Goal: Information Seeking & Learning: Find specific page/section

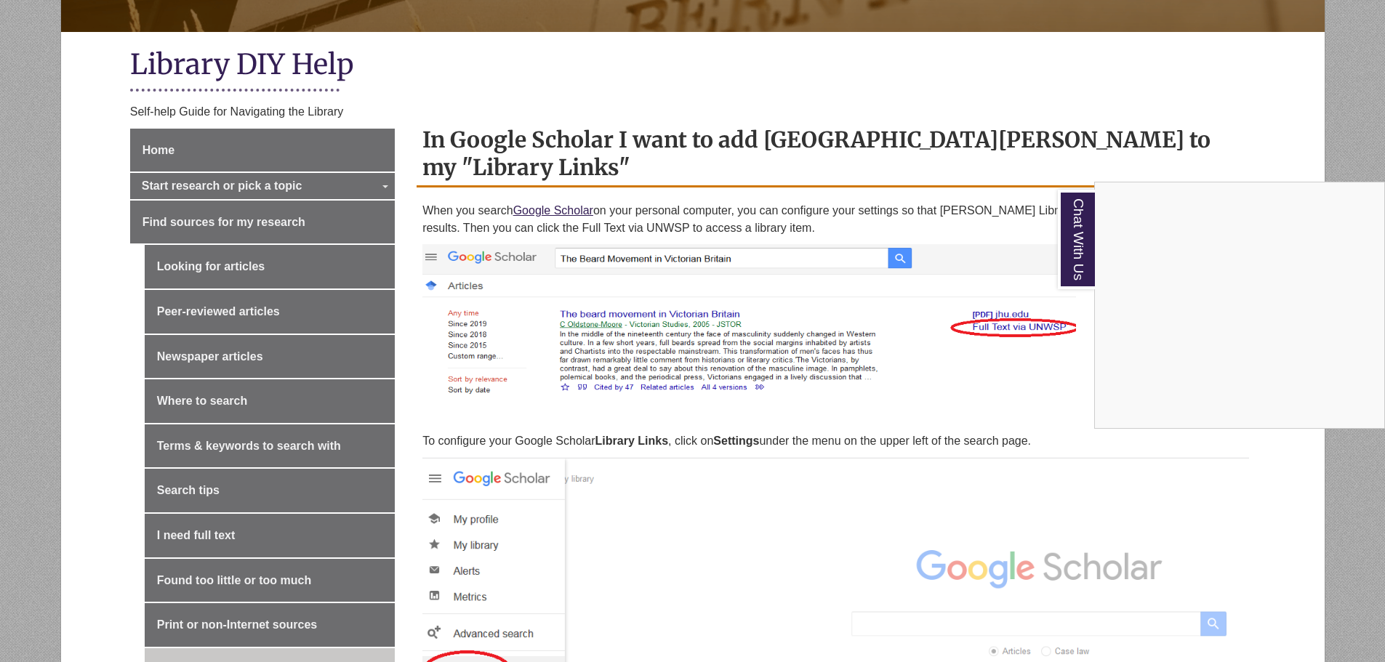
scroll to position [291, 0]
click at [573, 207] on div "Chat With Us" at bounding box center [692, 331] width 1385 height 662
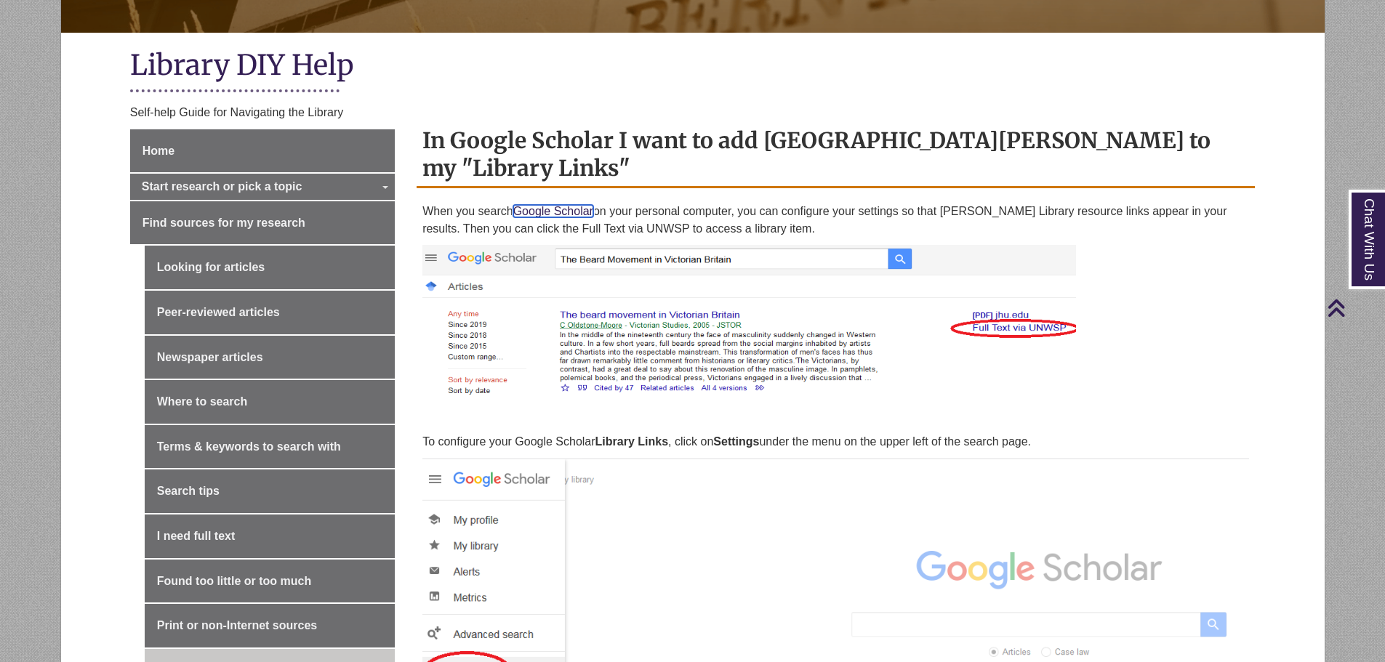
click at [571, 212] on link "Google Scholar" at bounding box center [553, 211] width 80 height 12
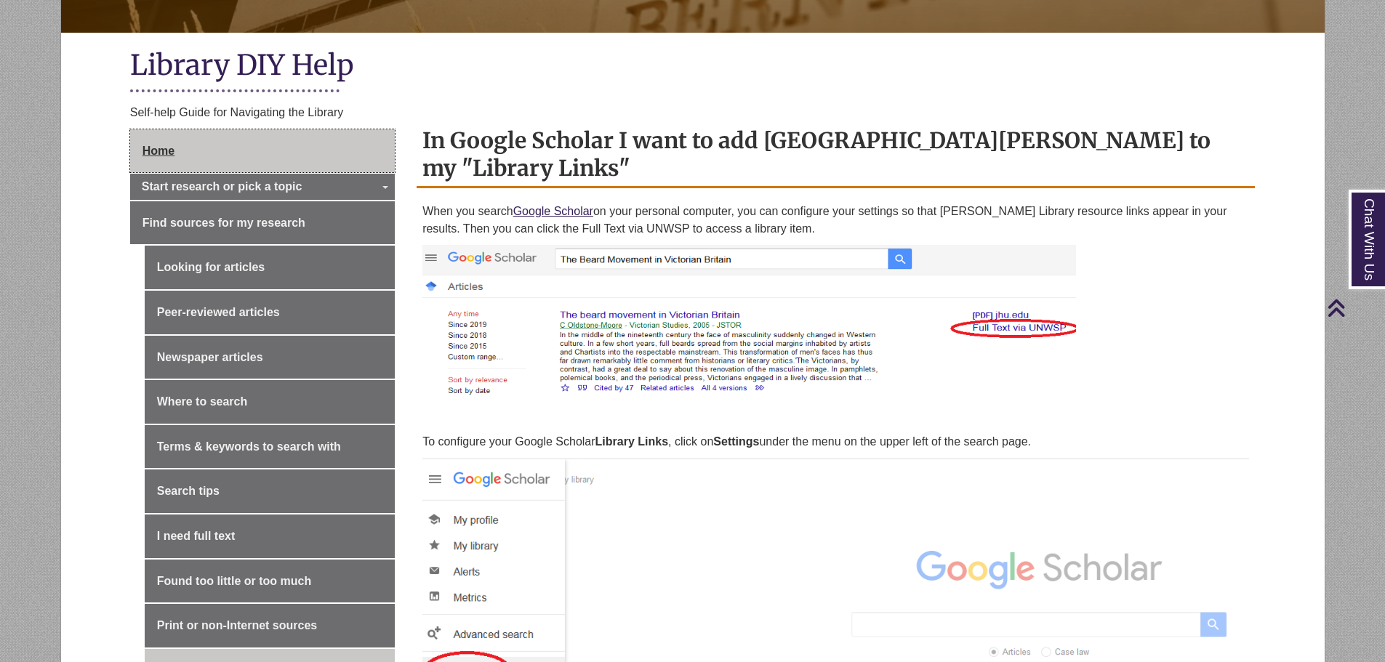
click at [176, 133] on link "Home" at bounding box center [262, 151] width 265 height 44
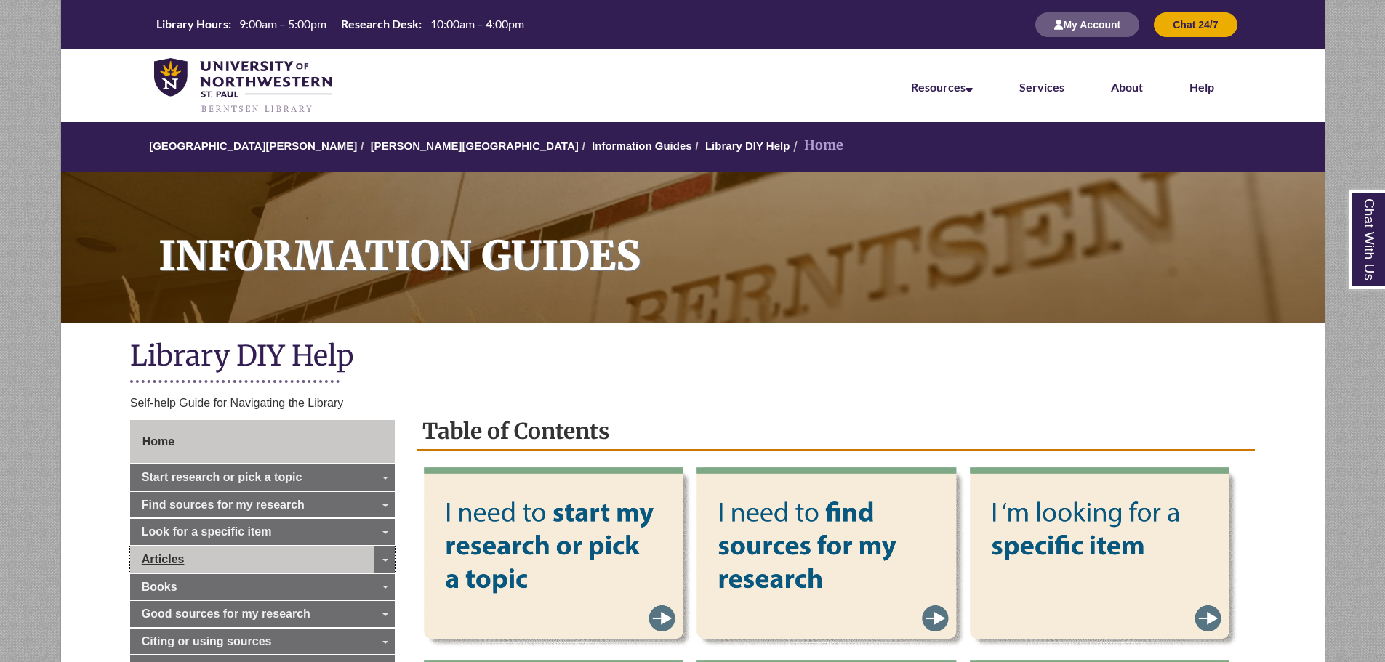
click at [166, 558] on span "Articles" at bounding box center [163, 559] width 43 height 12
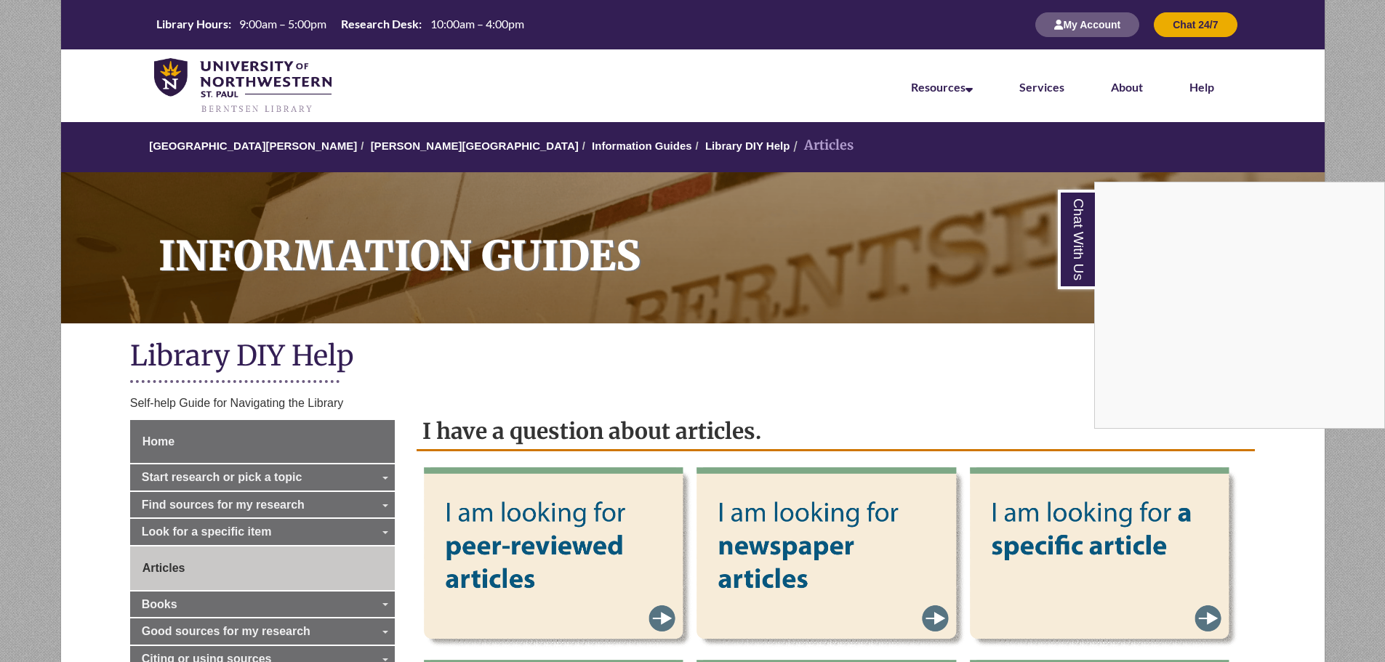
click at [219, 445] on div "Chat With Us" at bounding box center [692, 331] width 1385 height 662
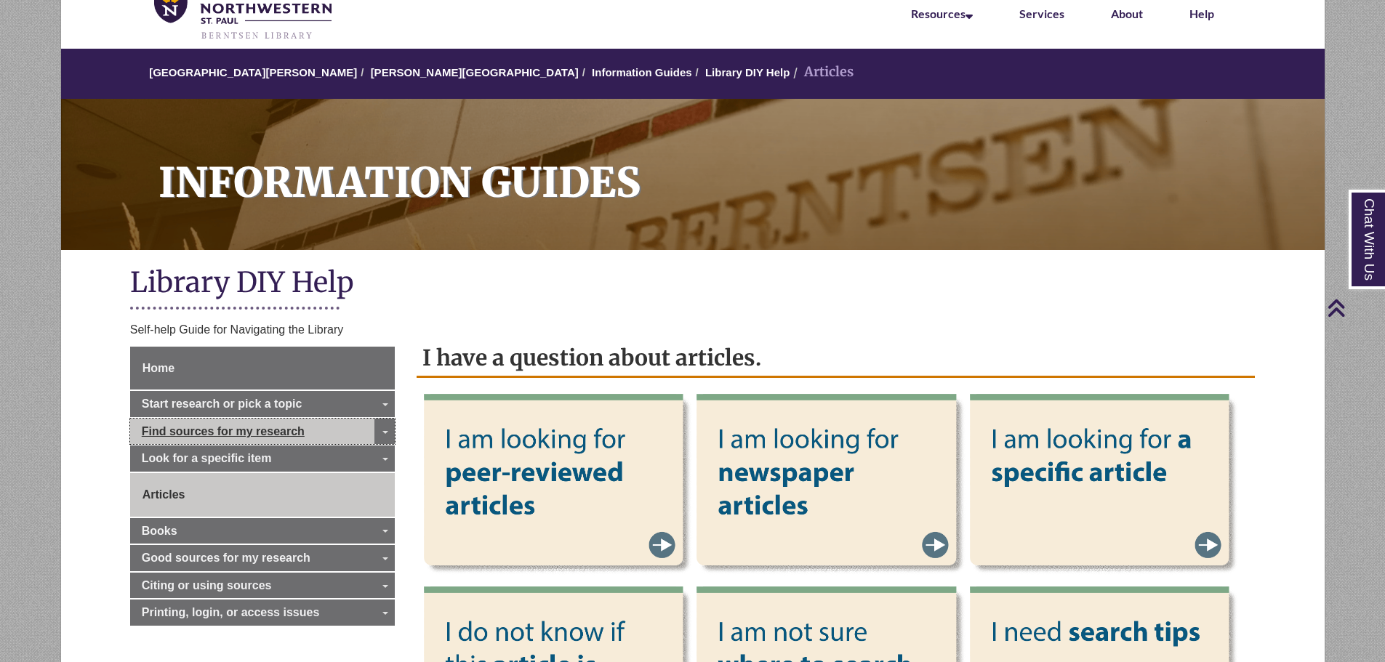
scroll to position [73, 0]
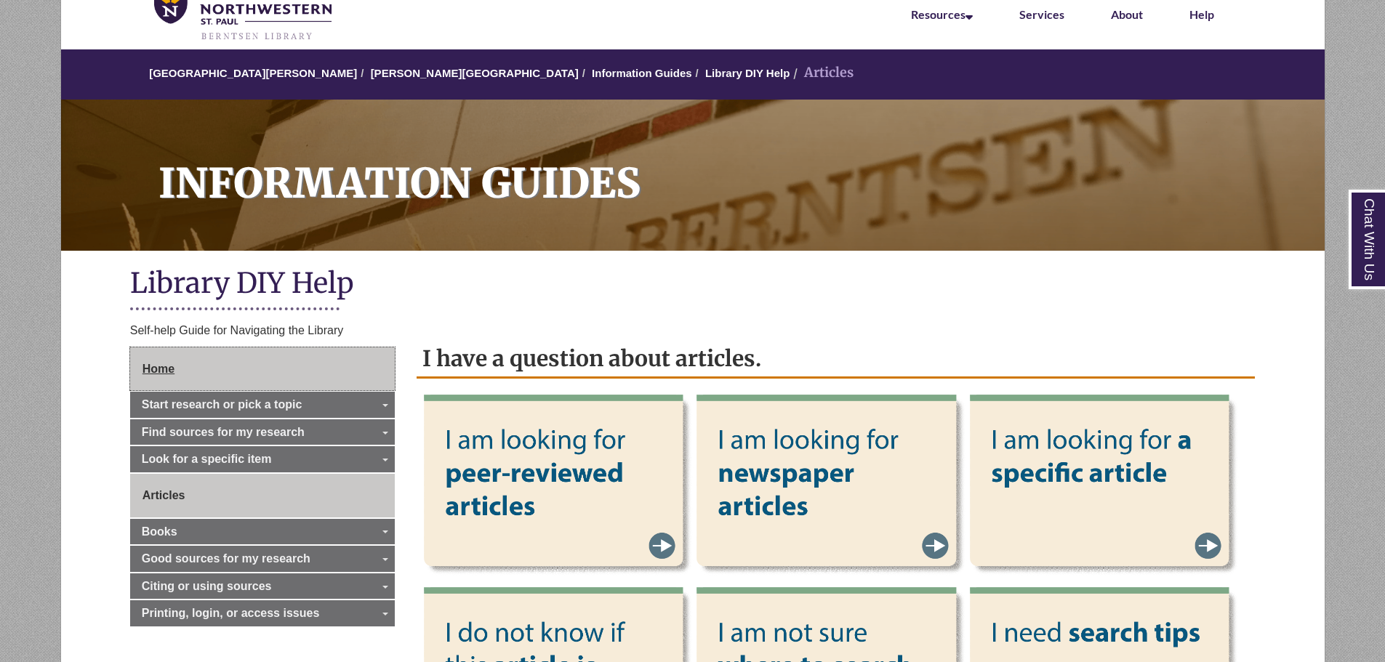
click at [158, 366] on span "Home" at bounding box center [158, 369] width 32 height 12
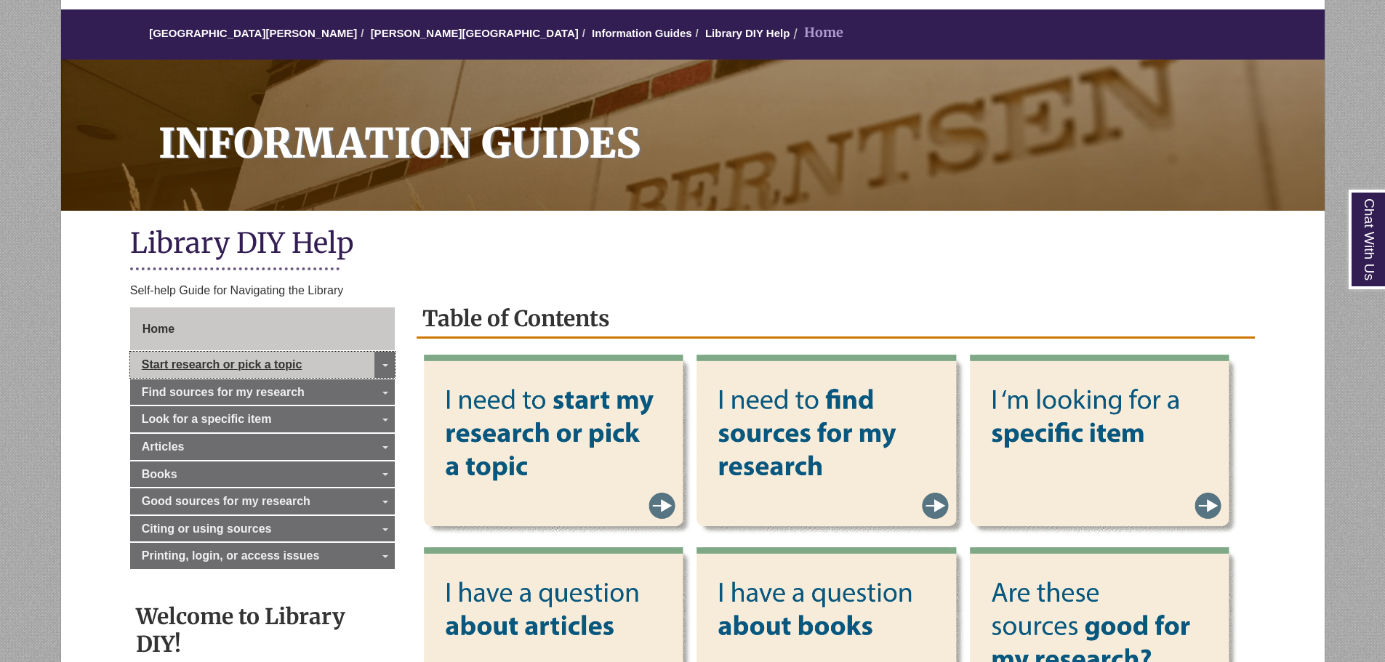
scroll to position [145, 0]
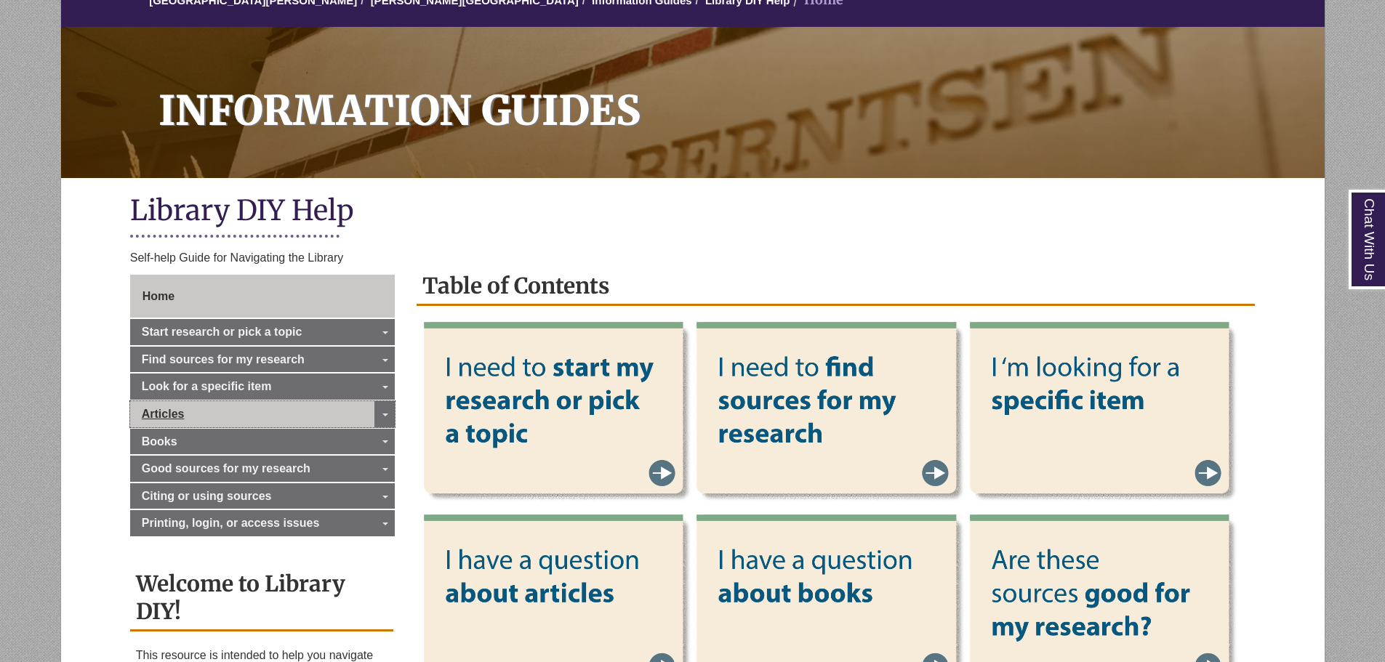
click at [157, 411] on span "Articles" at bounding box center [163, 414] width 43 height 12
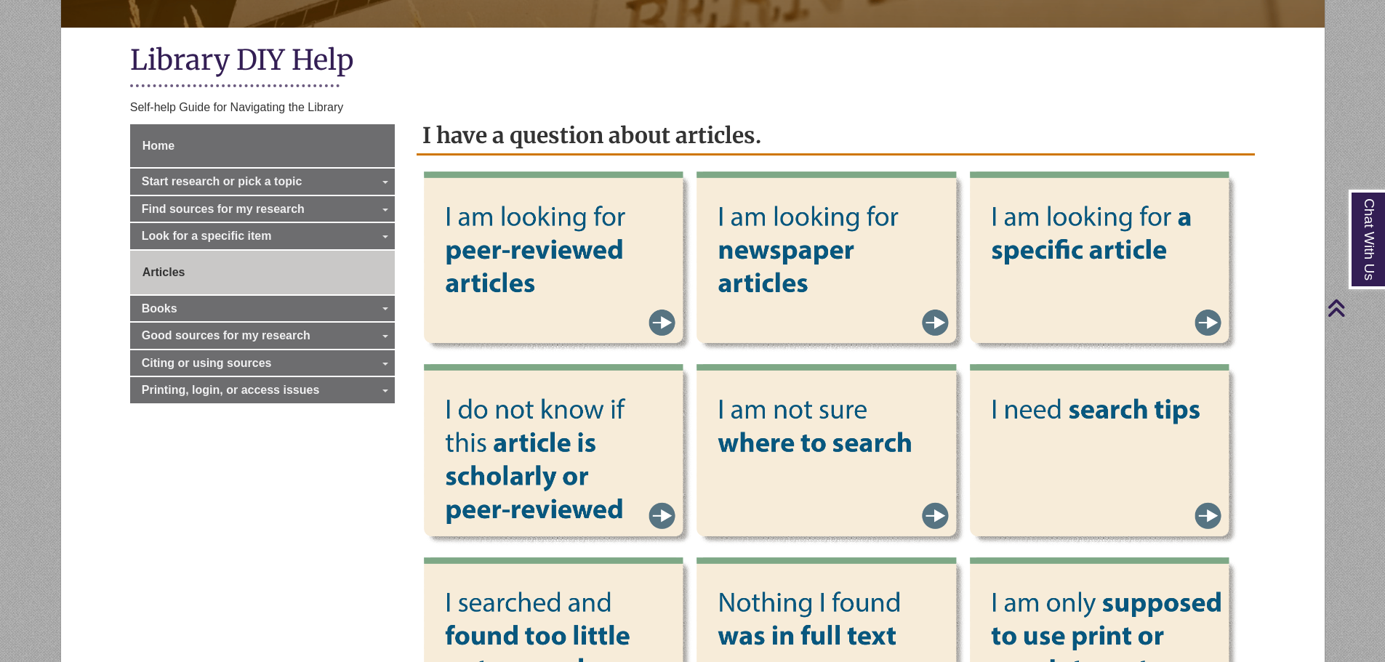
scroll to position [73, 0]
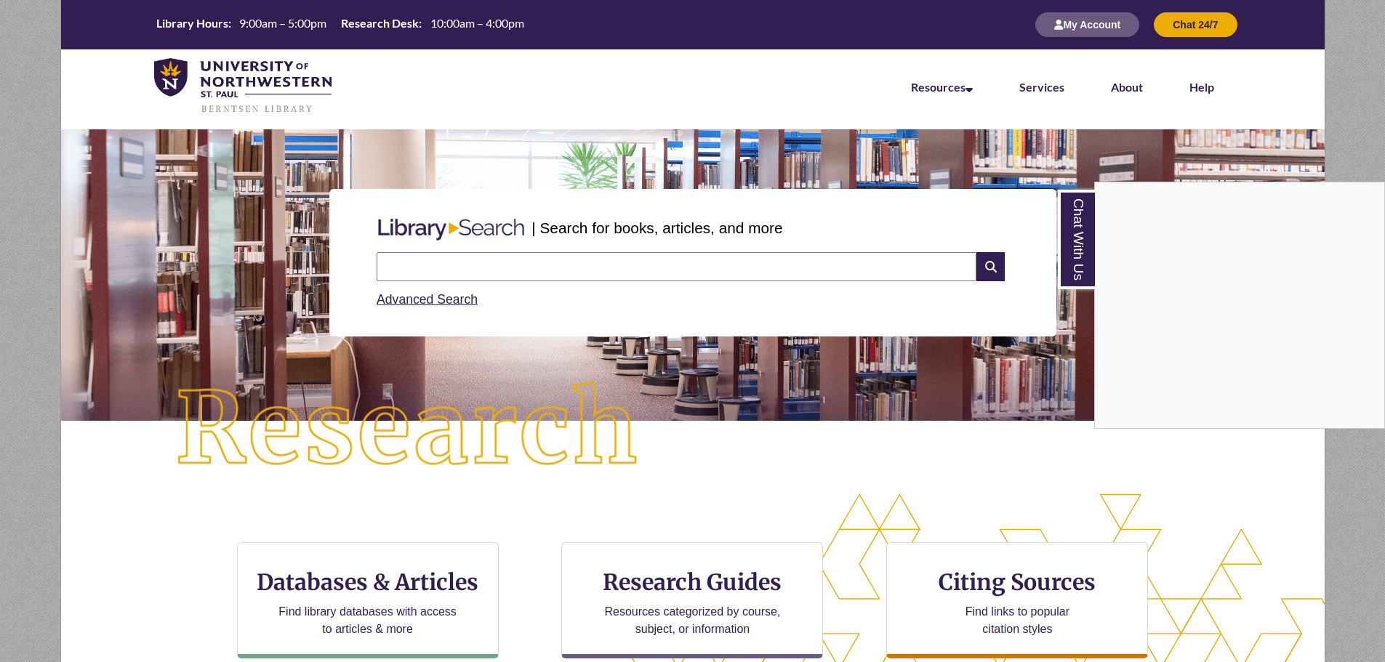
click at [707, 281] on div "Chat With Us" at bounding box center [692, 331] width 1385 height 662
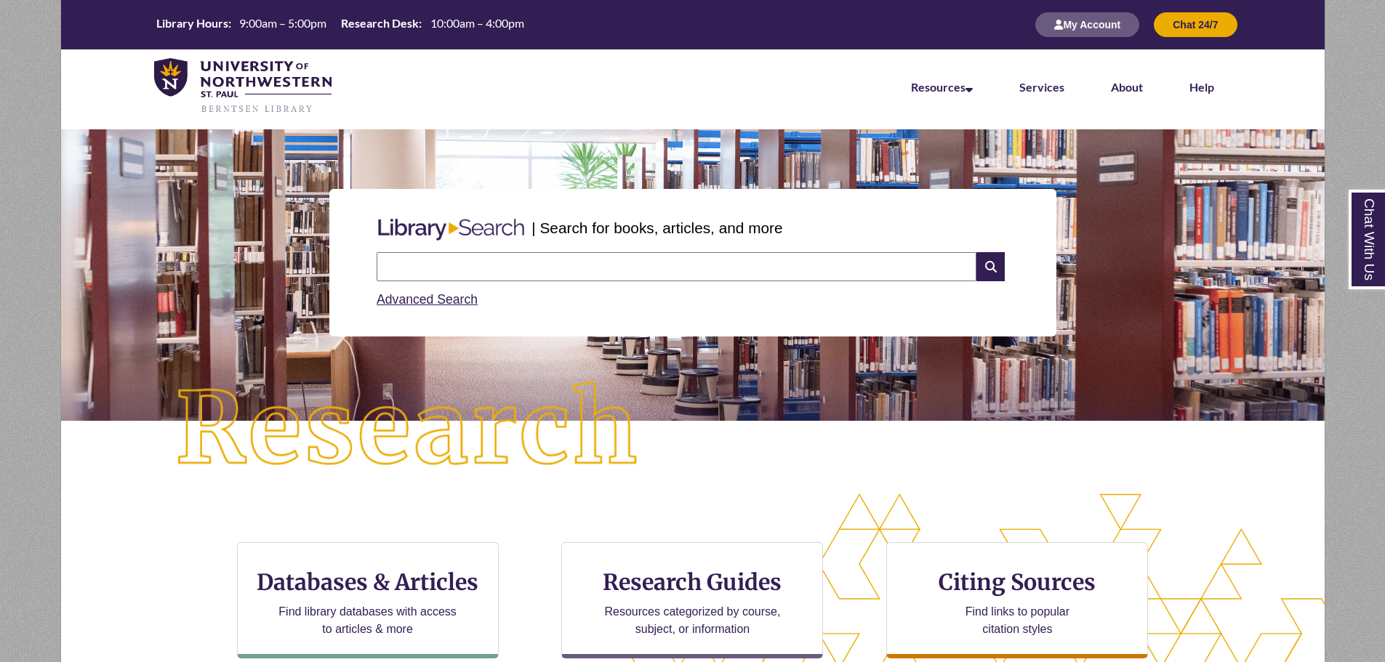
click at [688, 261] on input "text" at bounding box center [677, 266] width 600 height 29
click at [994, 268] on icon at bounding box center [990, 266] width 28 height 29
click at [518, 257] on input "text" at bounding box center [677, 266] width 600 height 29
type input "*"
click at [446, 293] on link "Advanced Search" at bounding box center [427, 299] width 101 height 15
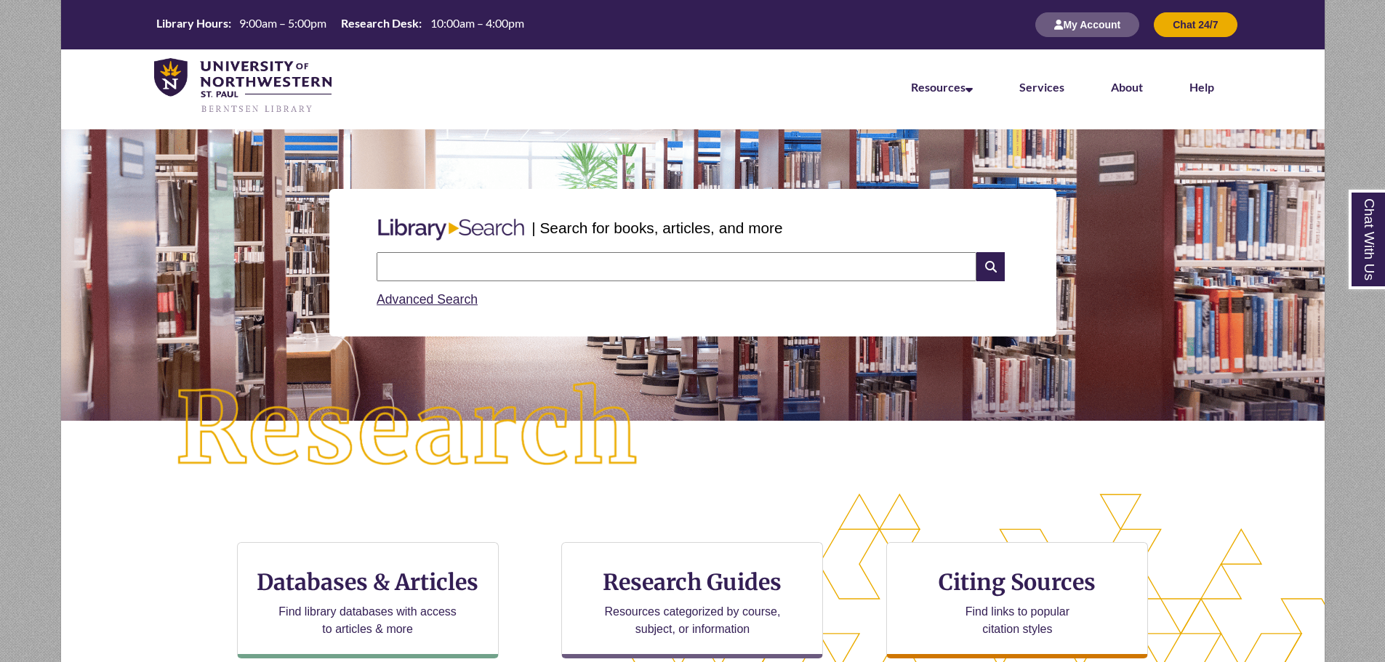
click at [568, 268] on input "text" at bounding box center [677, 266] width 600 height 29
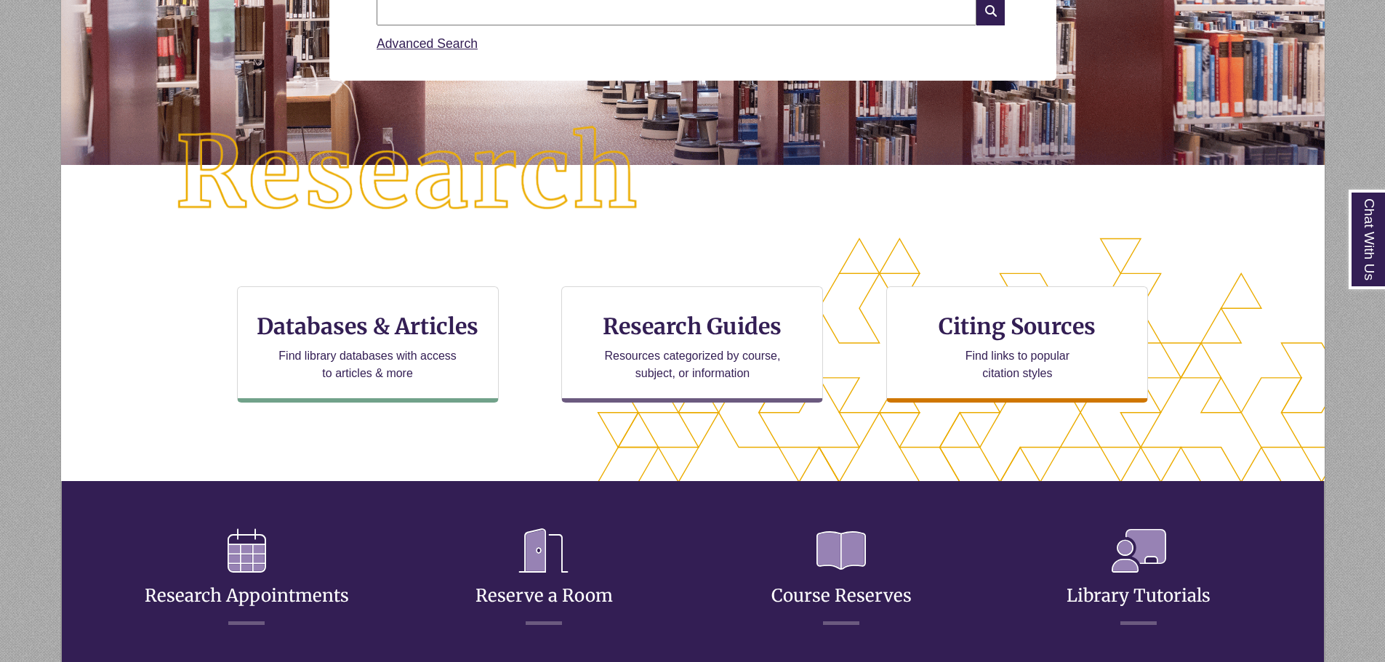
scroll to position [353, 1140]
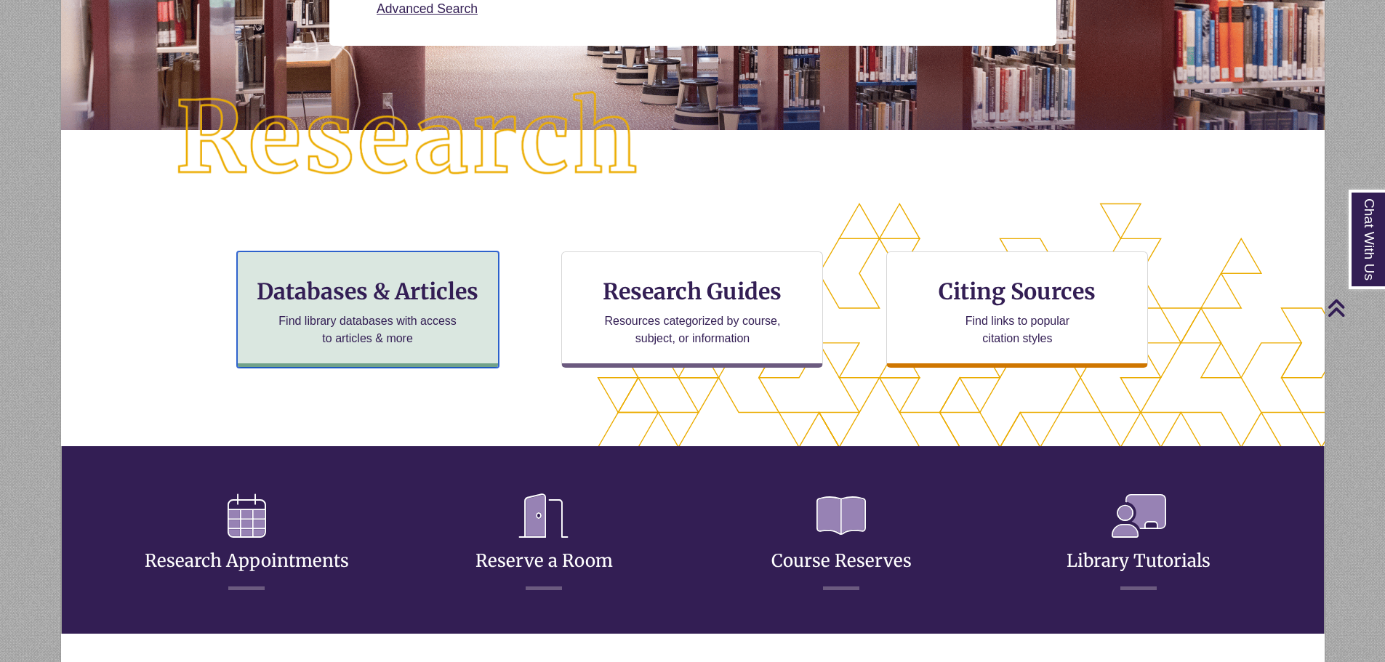
click at [370, 294] on h3 "Databases & Articles" at bounding box center [367, 292] width 237 height 28
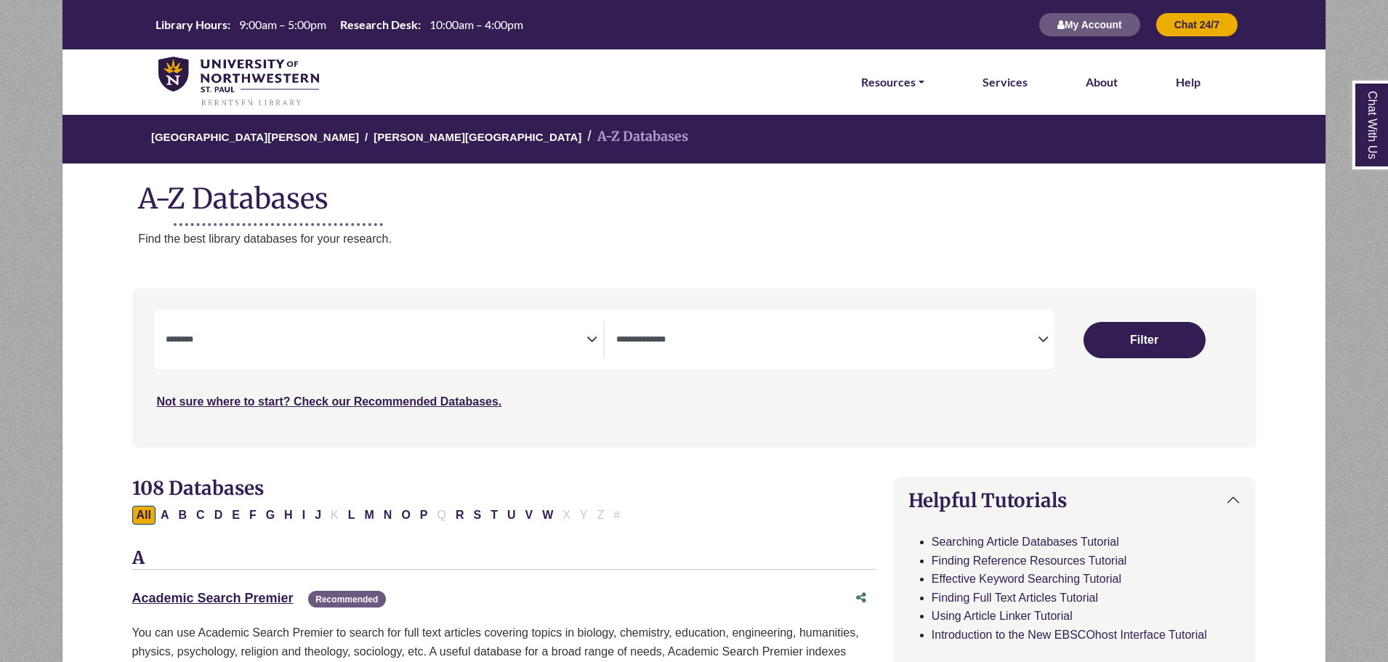
select select "Database Subject Filter"
select select "Database Types Filter"
click at [346, 334] on span "Search filters" at bounding box center [377, 339] width 422 height 37
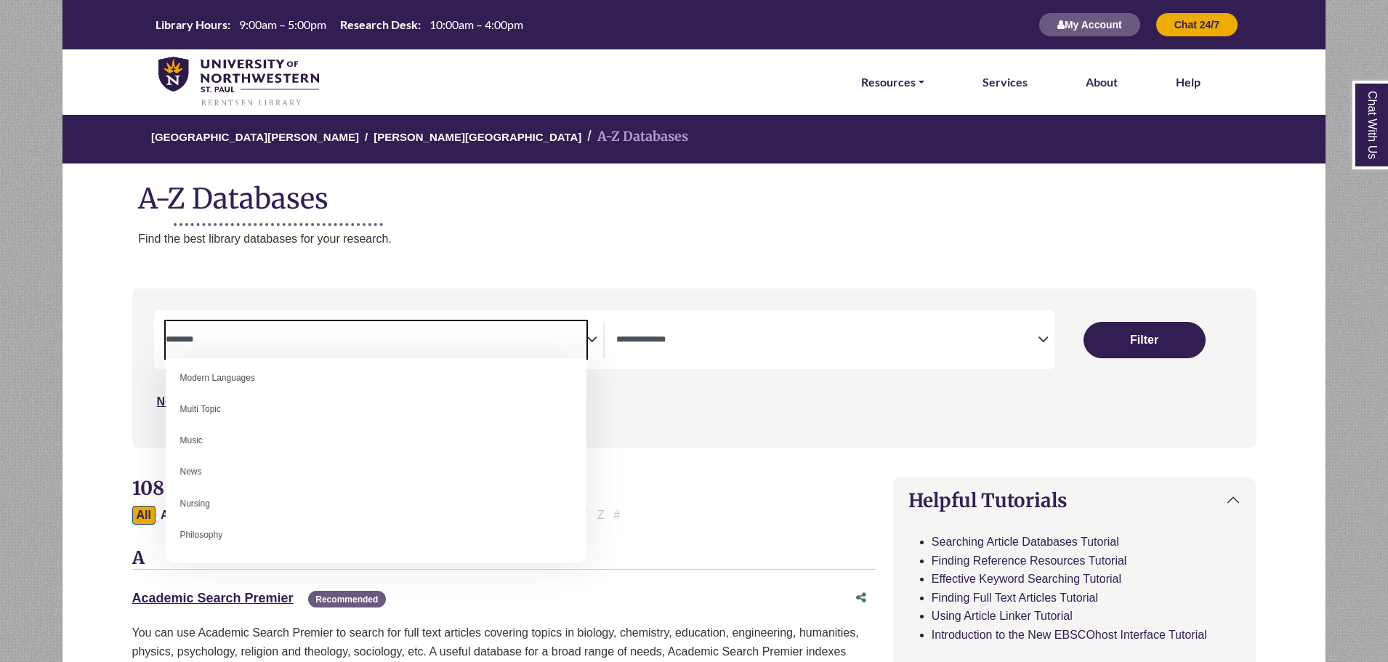
scroll to position [1018, 0]
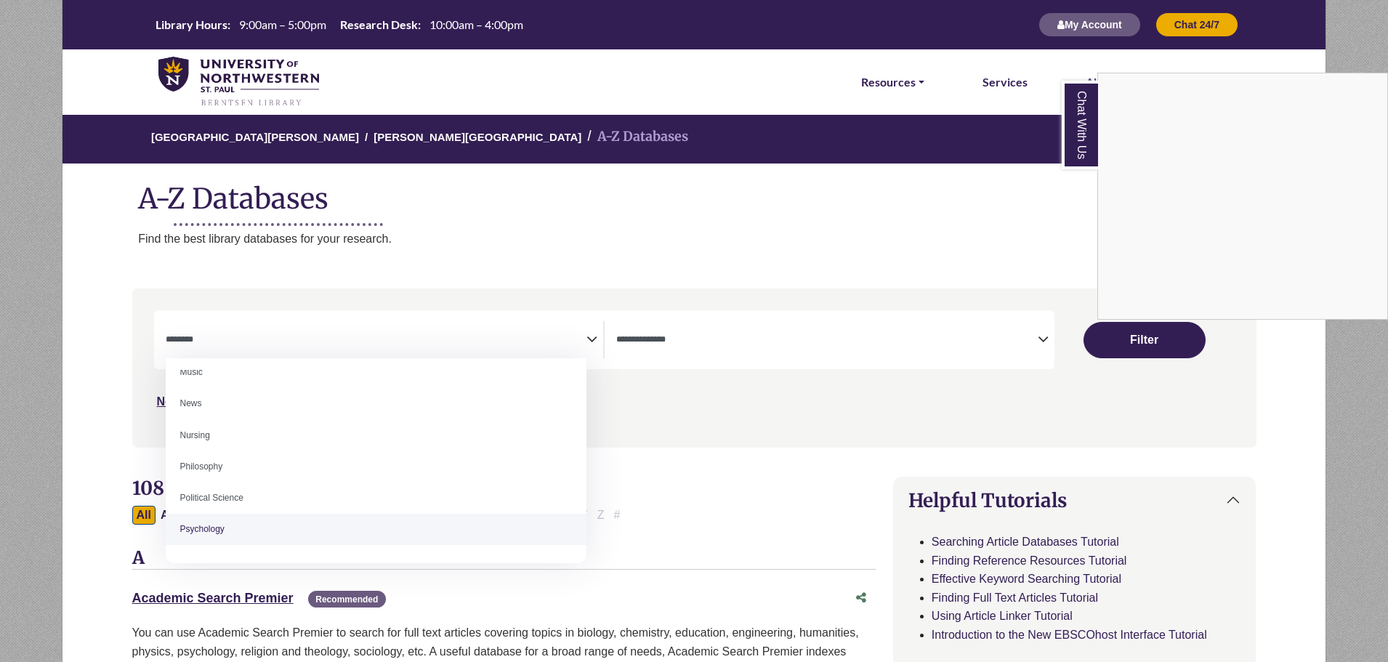
select select "*****"
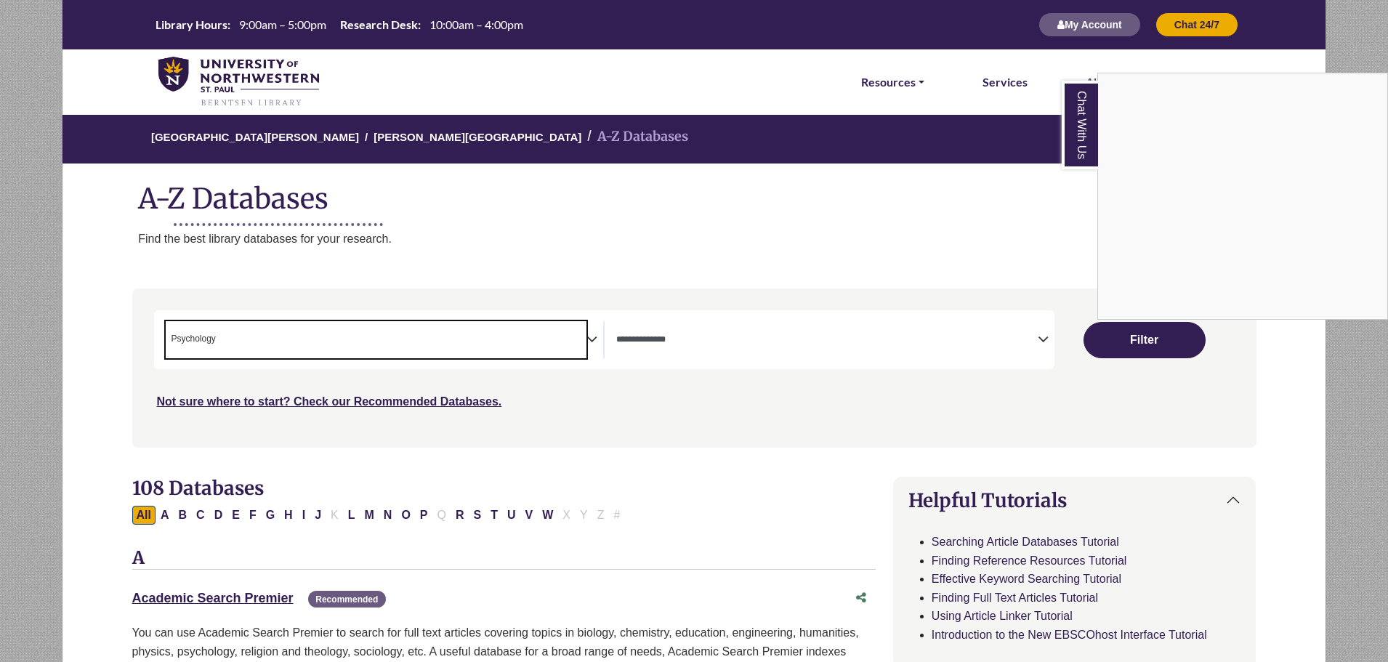
scroll to position [516, 0]
click at [792, 354] on div "Chat With Us" at bounding box center [694, 331] width 1388 height 662
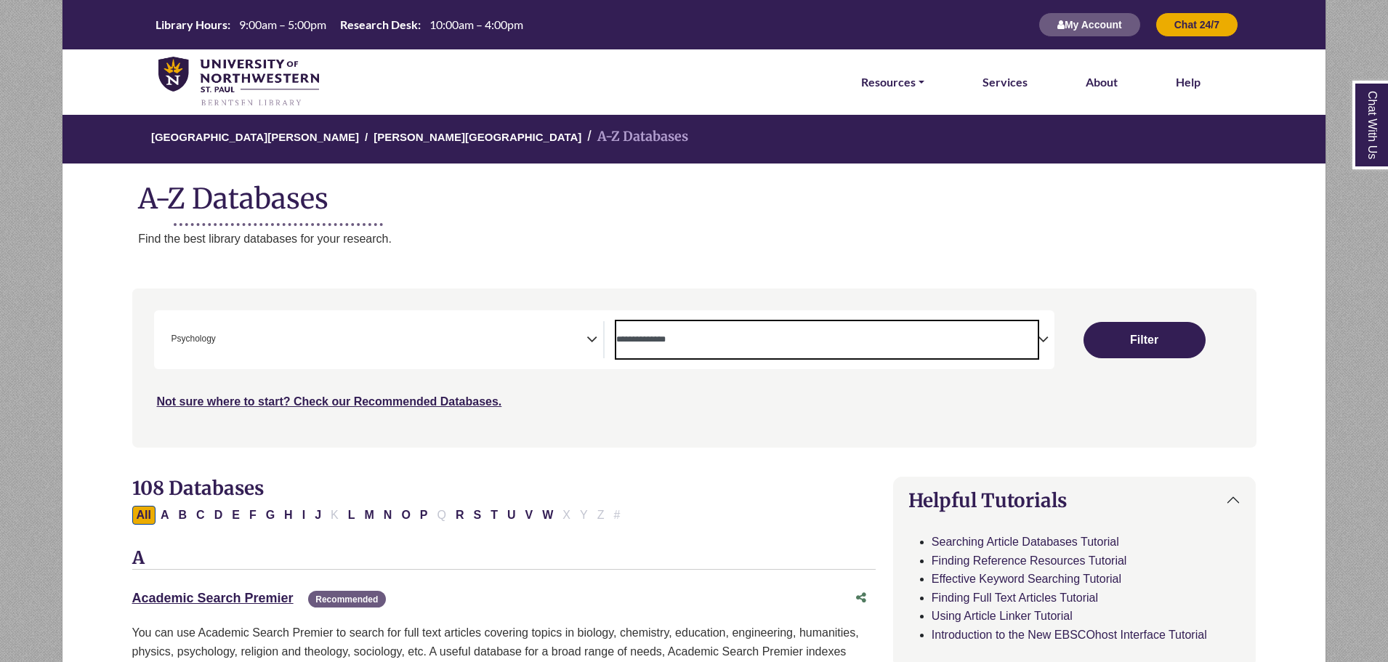
click at [773, 342] on textarea "Search" at bounding box center [827, 341] width 422 height 12
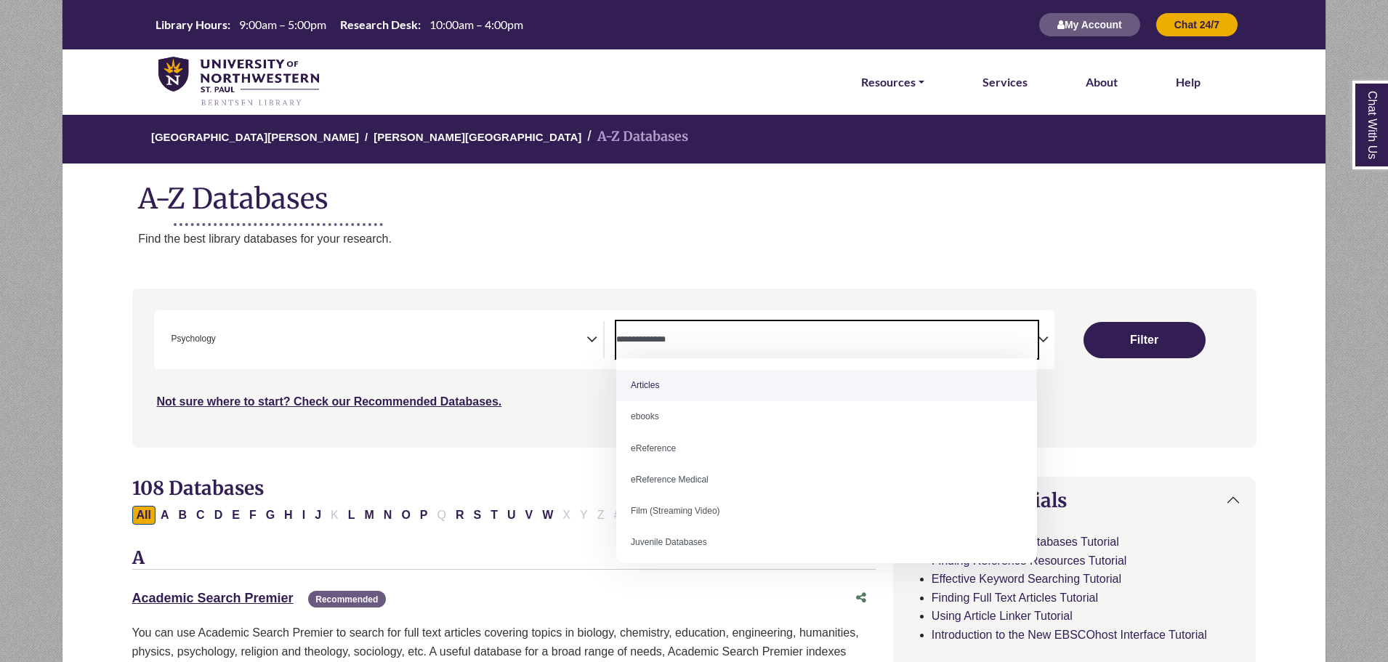
select select "*****"
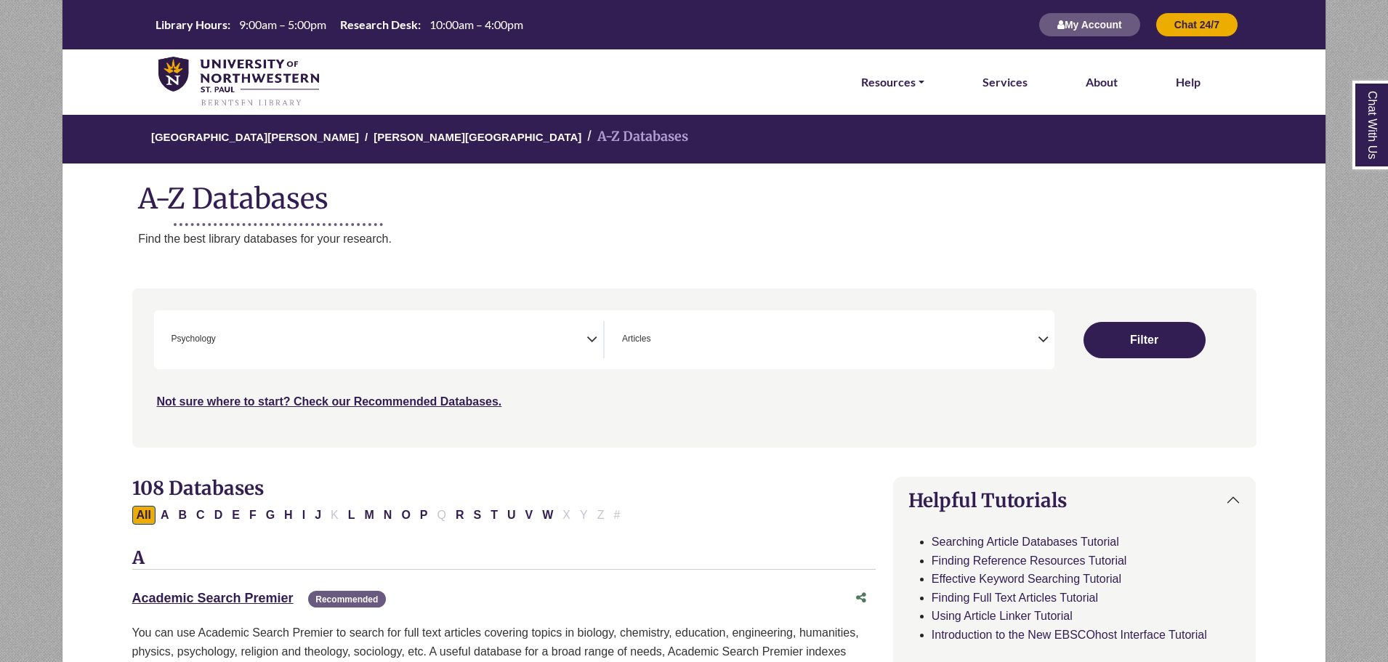
click at [1096, 333] on button "Filter" at bounding box center [1145, 340] width 122 height 36
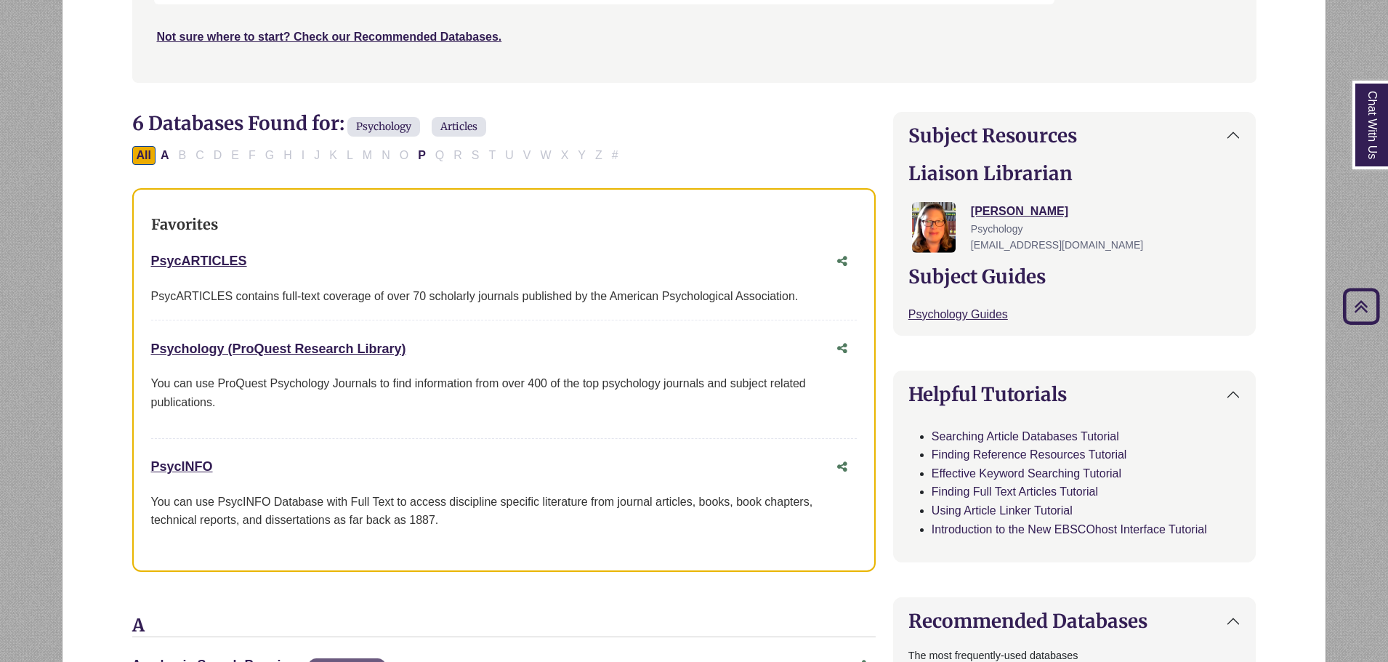
scroll to position [363, 0]
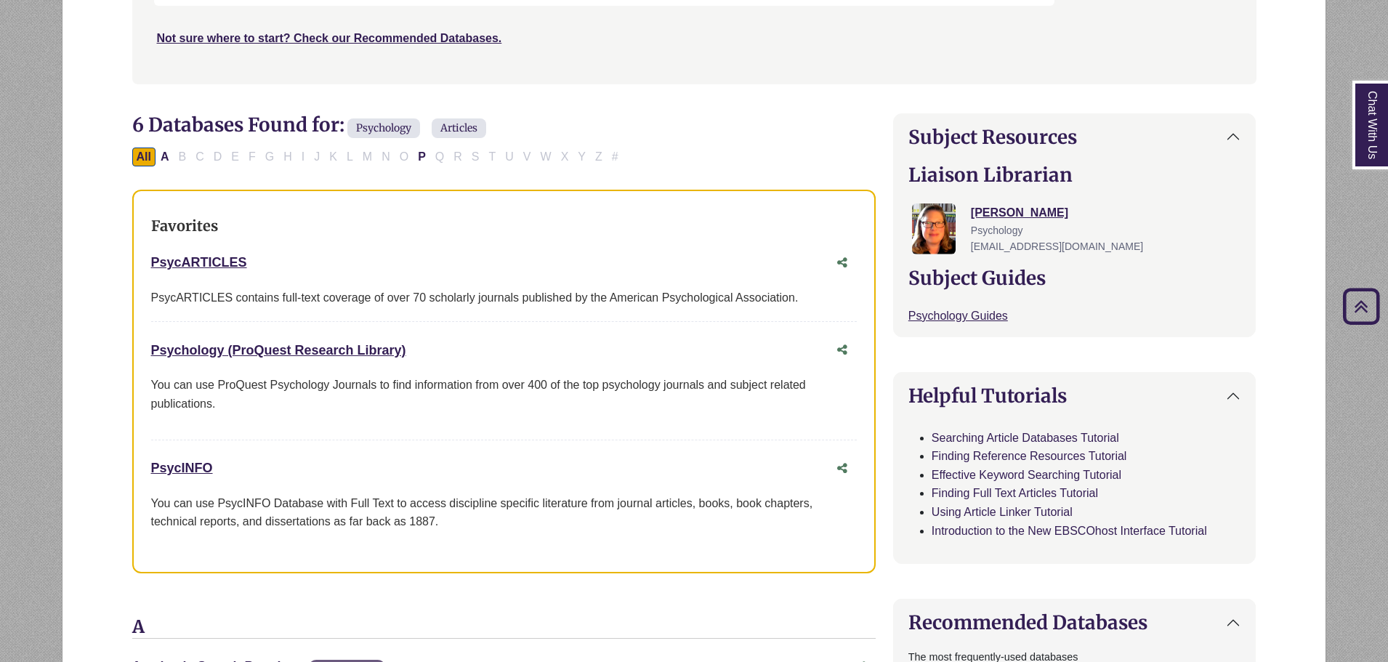
click at [544, 390] on p "You can use ProQuest Psychology Journals to find information from over 400 of t…" at bounding box center [504, 394] width 706 height 37
click at [344, 344] on link "Psychology (ProQuest Research Library) This link opens in a new window" at bounding box center [278, 350] width 255 height 15
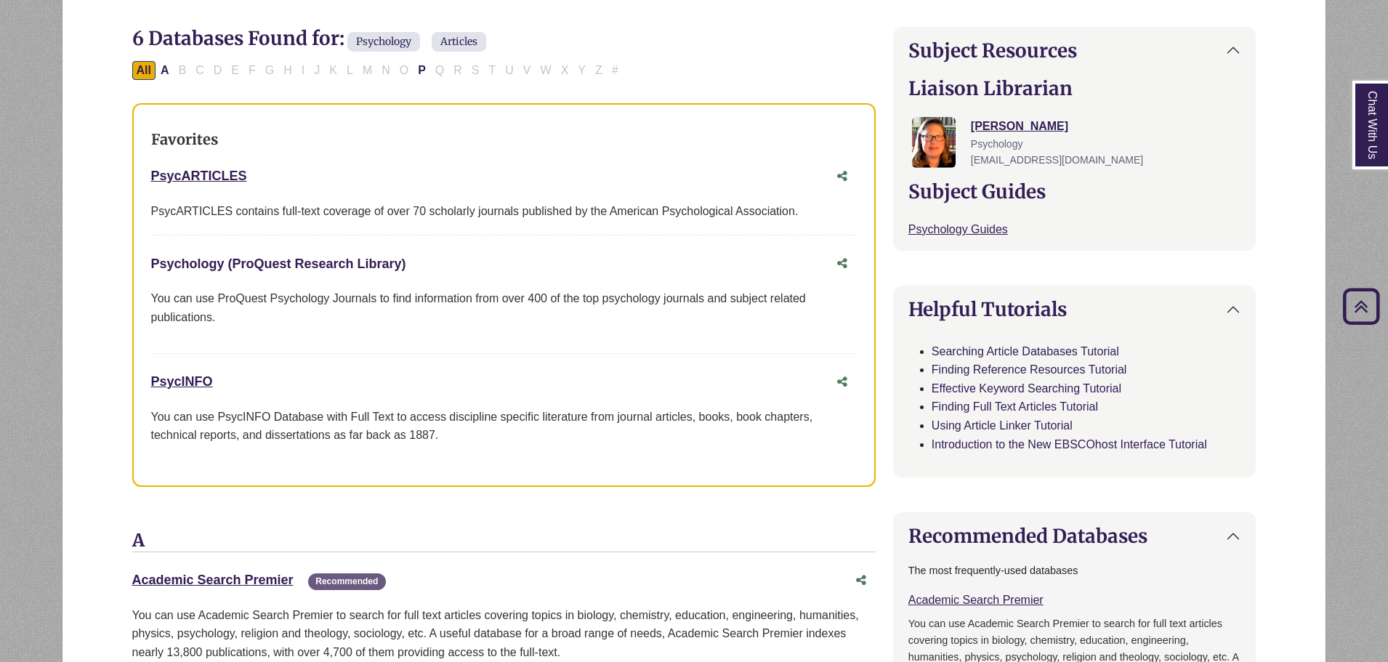
scroll to position [291, 0]
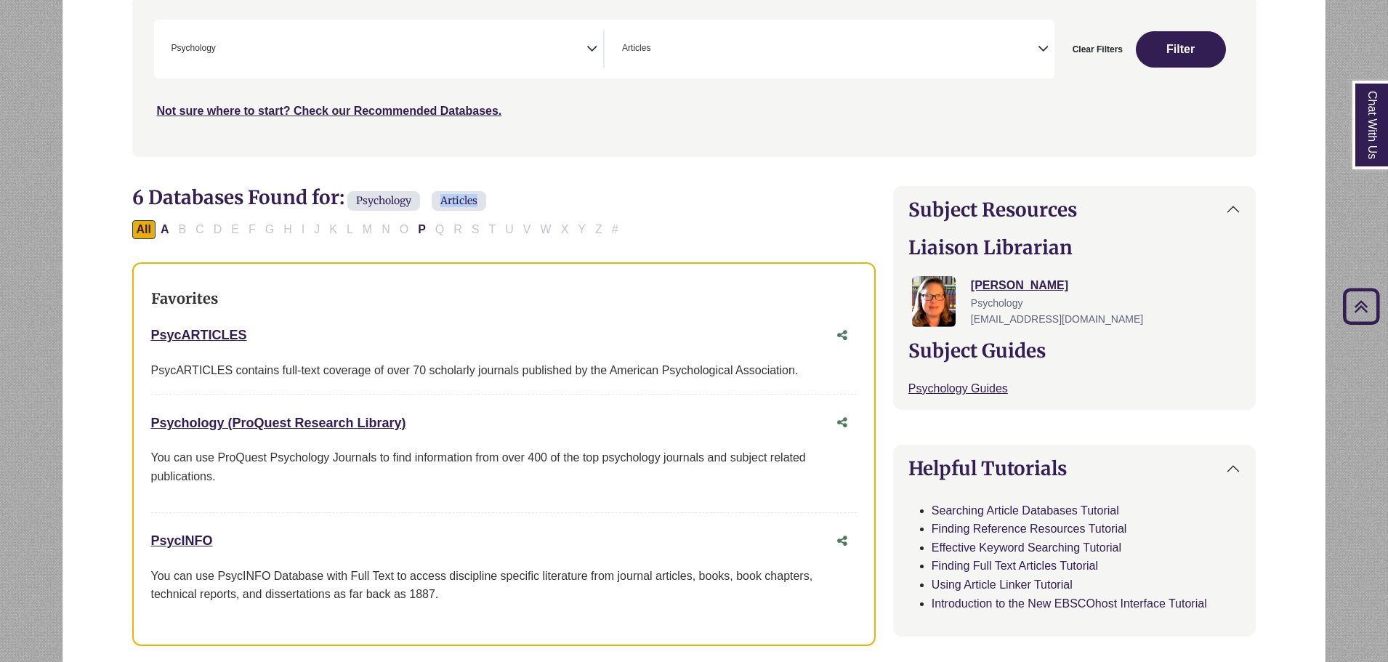
click at [454, 188] on h2 "6 Databases Found for: Psychology Articles Edit Filters" at bounding box center [504, 200] width 744 height 28
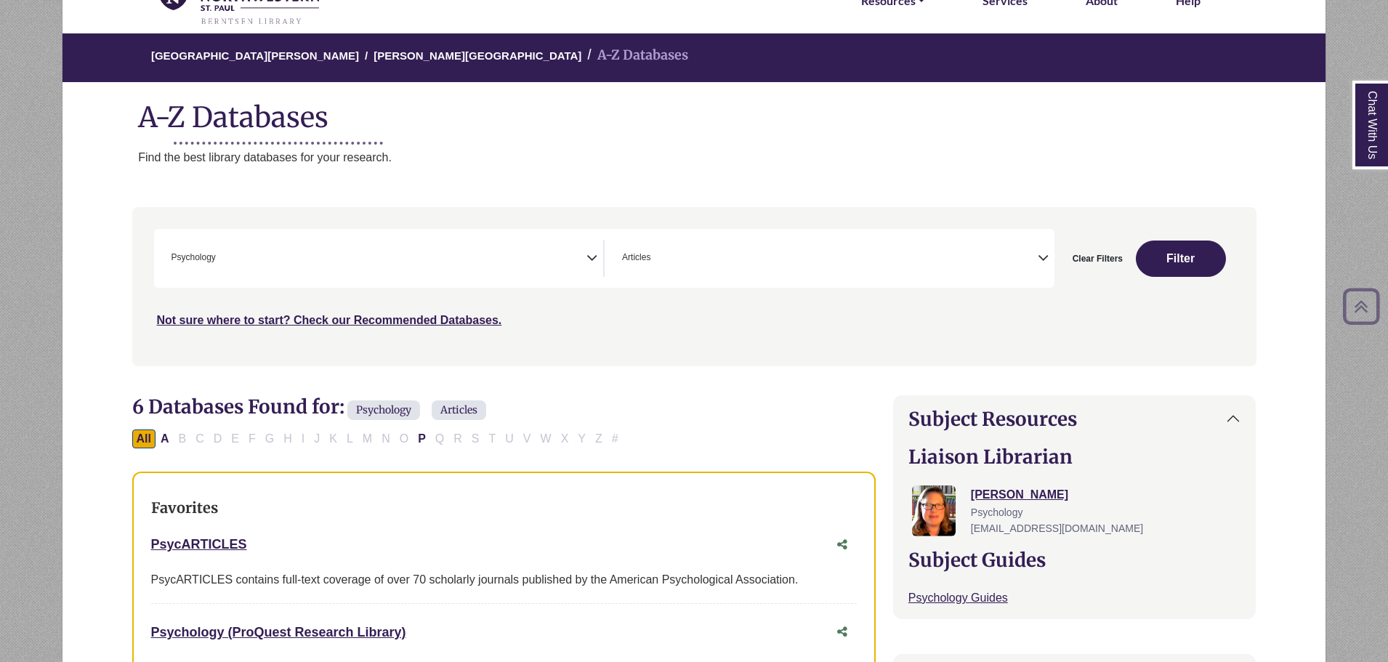
scroll to position [0, 0]
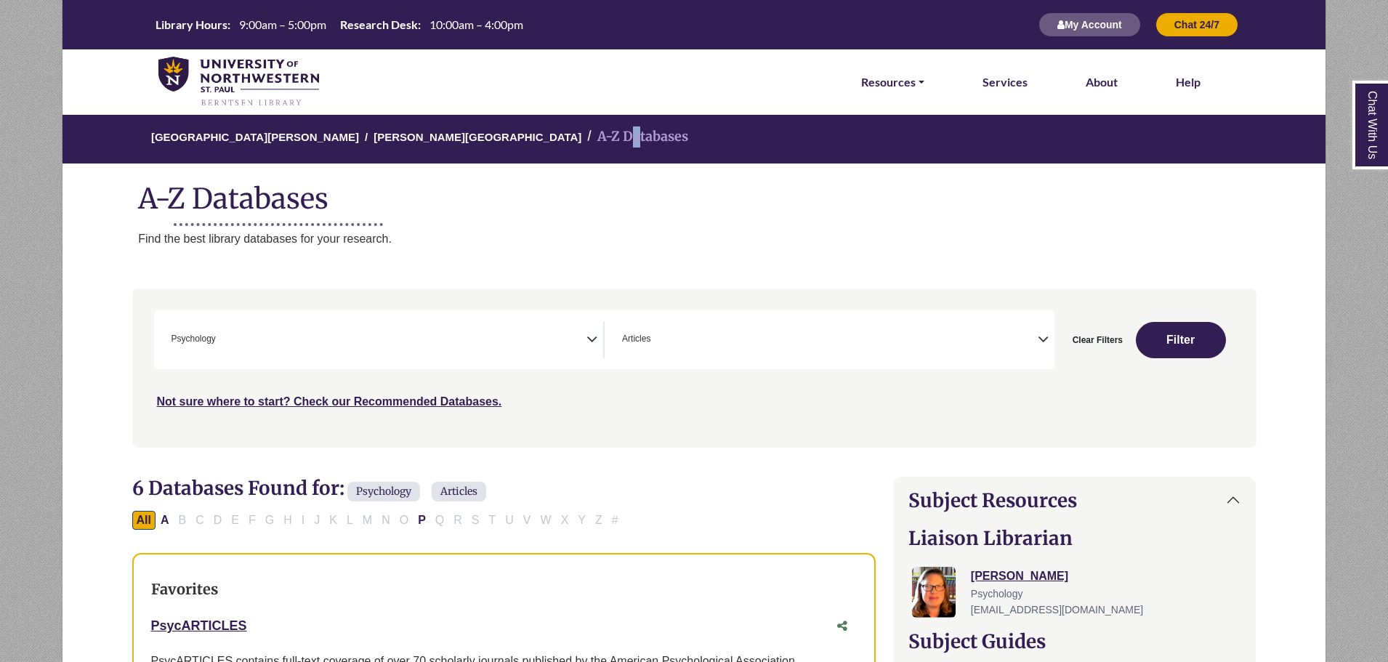
click at [582, 140] on li "A-Z Databases" at bounding box center [635, 136] width 107 height 21
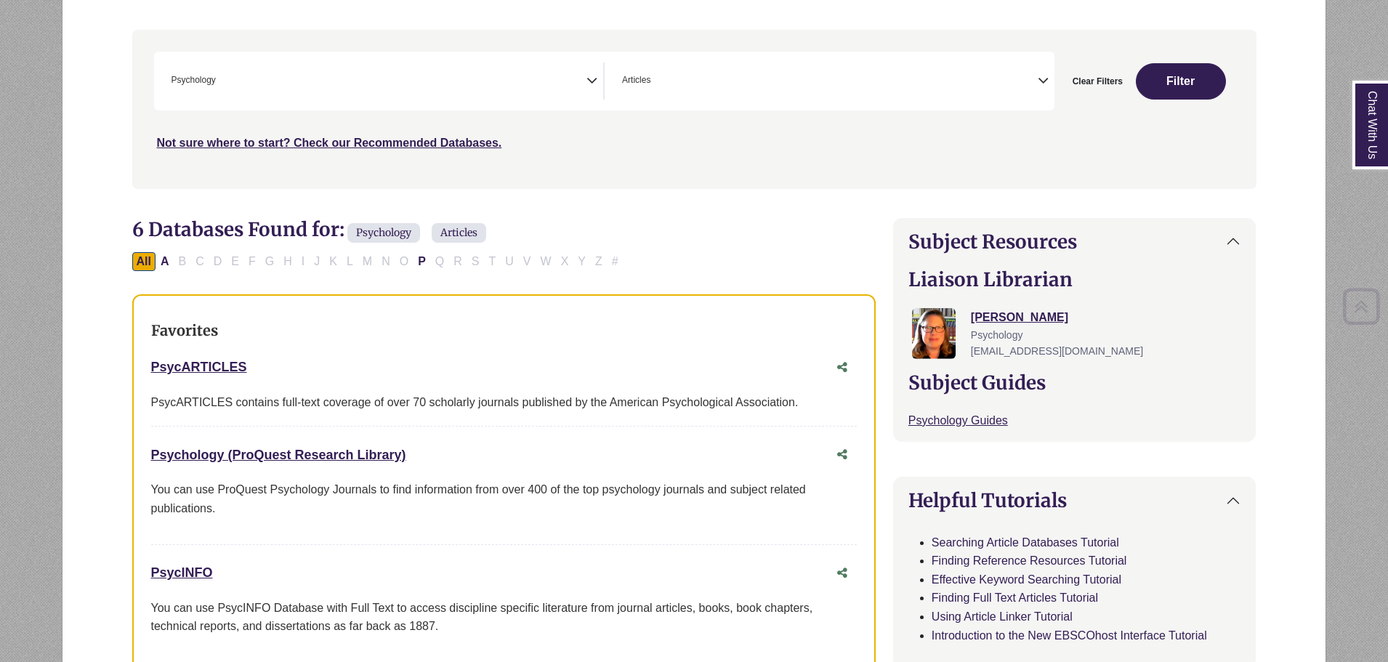
scroll to position [291, 0]
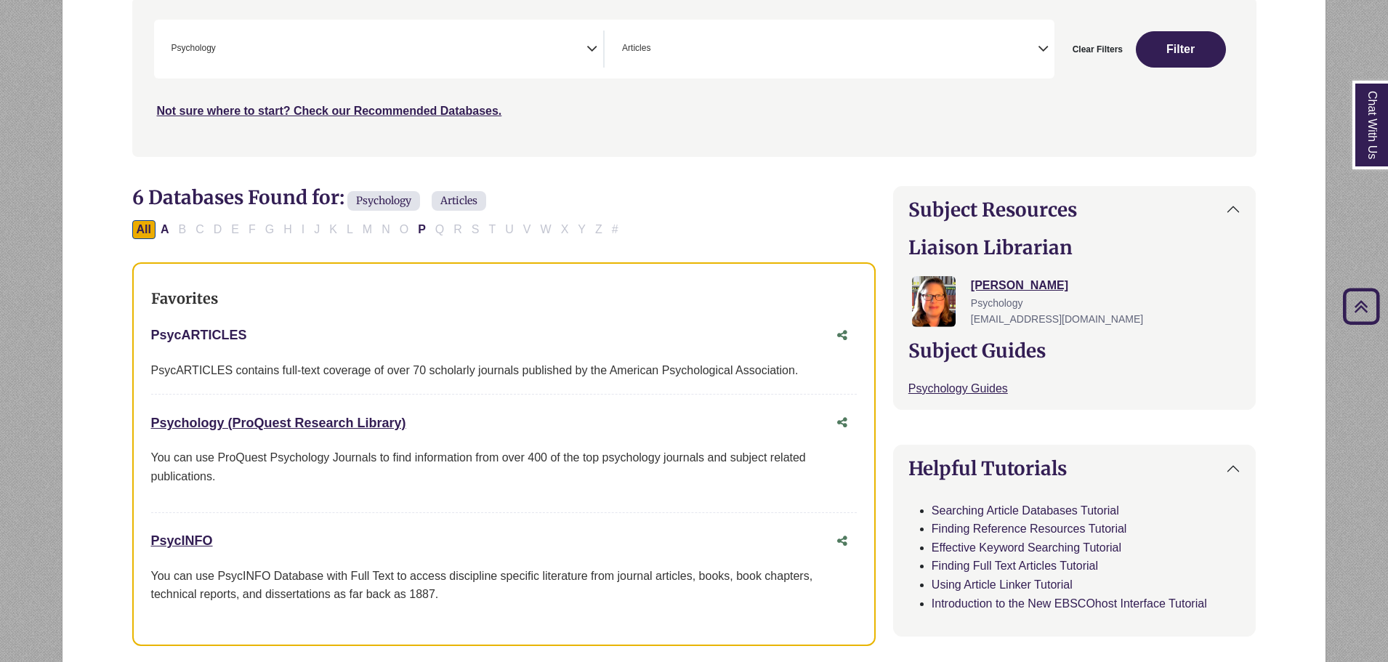
click at [181, 331] on link "PsycARTICLES This link opens in a new window" at bounding box center [199, 335] width 96 height 15
